Goal: Information Seeking & Learning: Learn about a topic

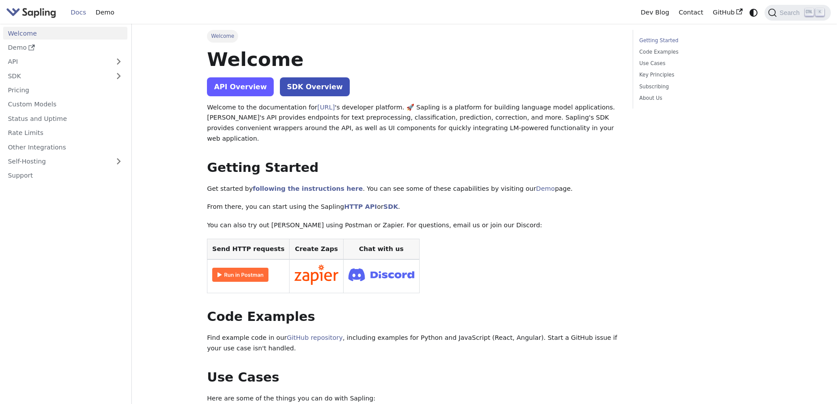
click at [224, 93] on link "API Overview" at bounding box center [240, 86] width 67 height 19
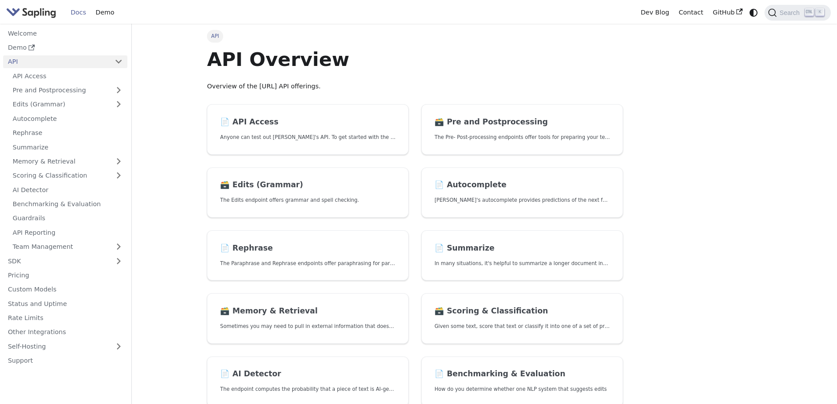
click at [52, 11] on img "Main" at bounding box center [31, 12] width 50 height 13
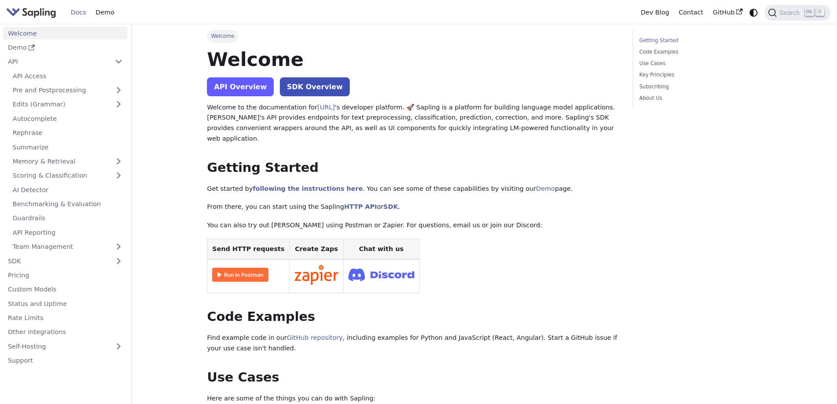
click at [253, 91] on link "API Overview" at bounding box center [240, 86] width 67 height 19
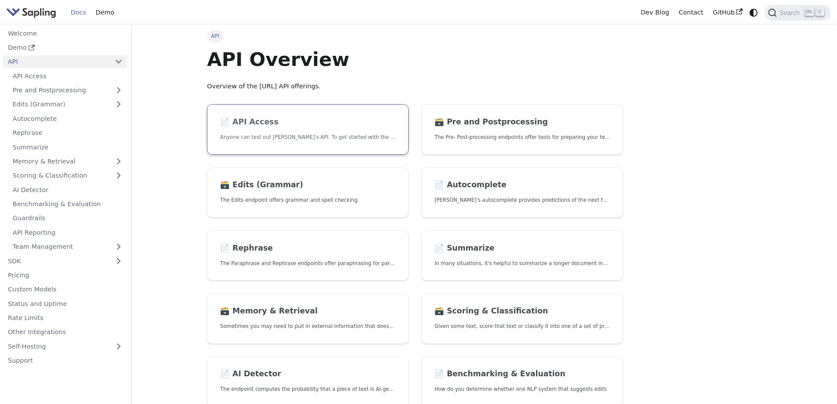
click at [254, 130] on link "📄️ API Access Anyone can test out Sapling's API. To get started with the API, s…" at bounding box center [308, 129] width 202 height 51
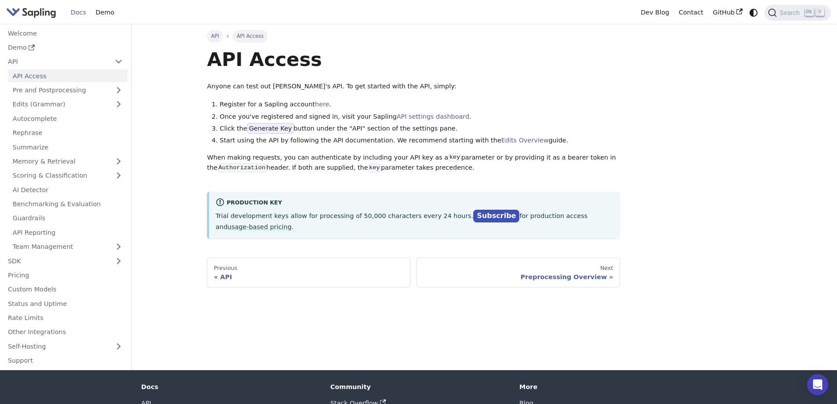
click at [217, 38] on span "API" at bounding box center [215, 36] width 8 height 6
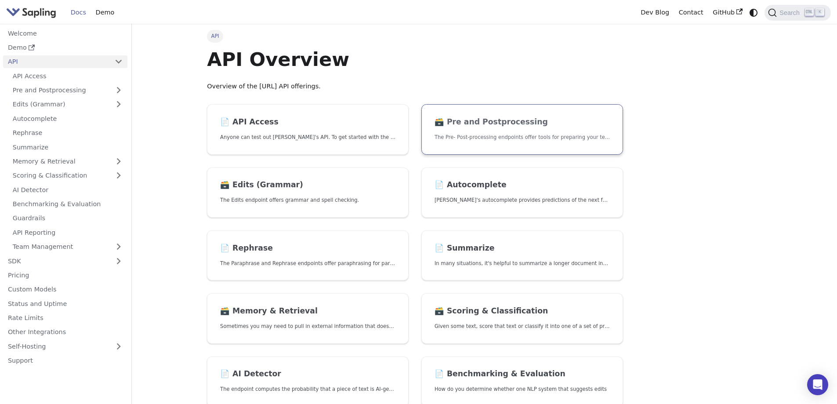
click at [524, 150] on link "🗃️ Pre and Postprocessing The Pre- Post-processing endpoints offer tools for pr…" at bounding box center [522, 129] width 202 height 51
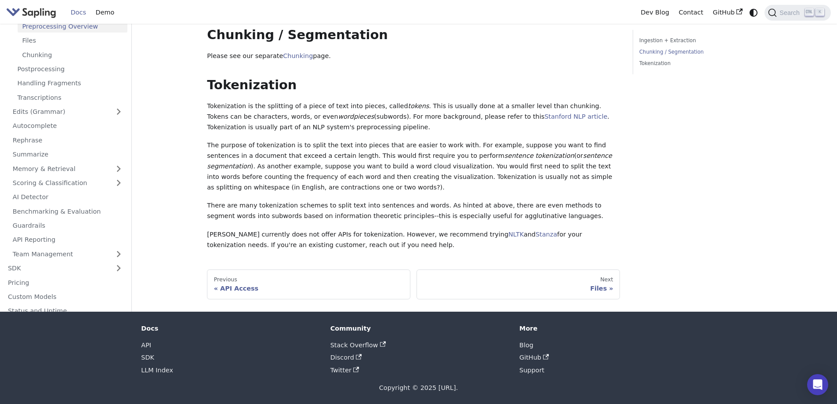
scroll to position [225, 0]
